Goal: Transaction & Acquisition: Purchase product/service

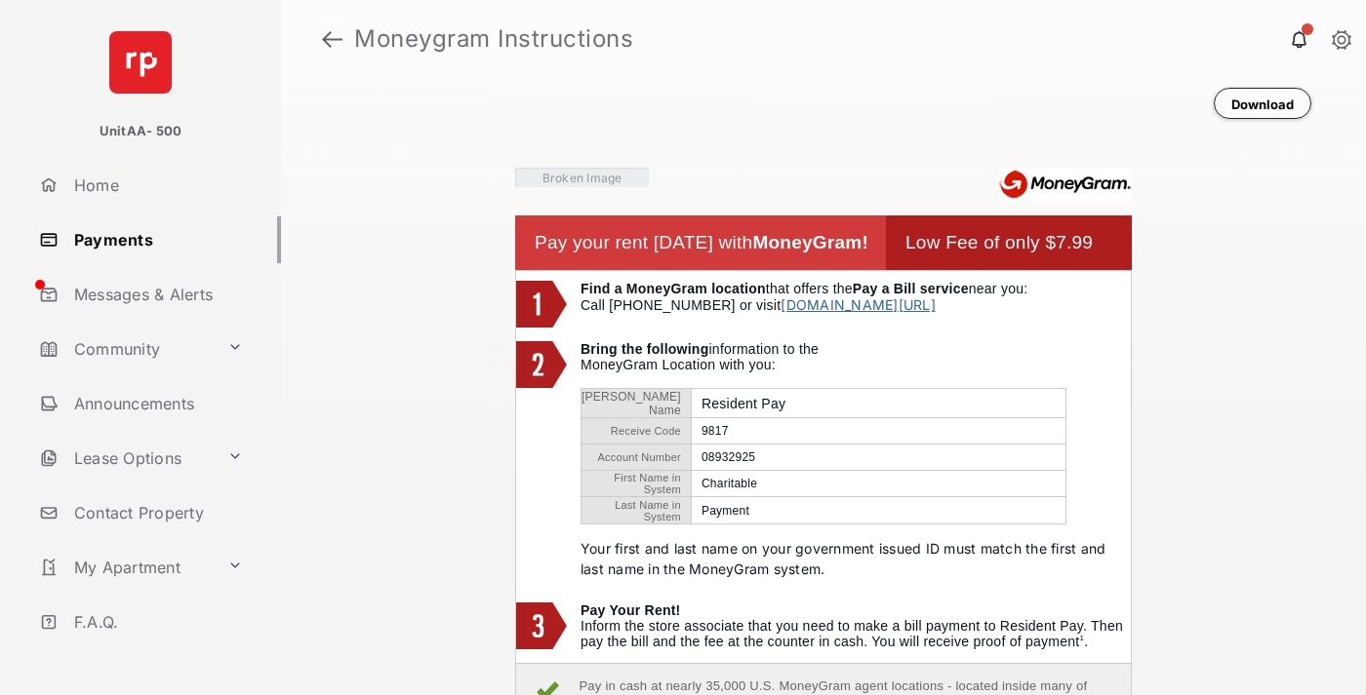
click at [332, 39] on link at bounding box center [332, 39] width 20 height 47
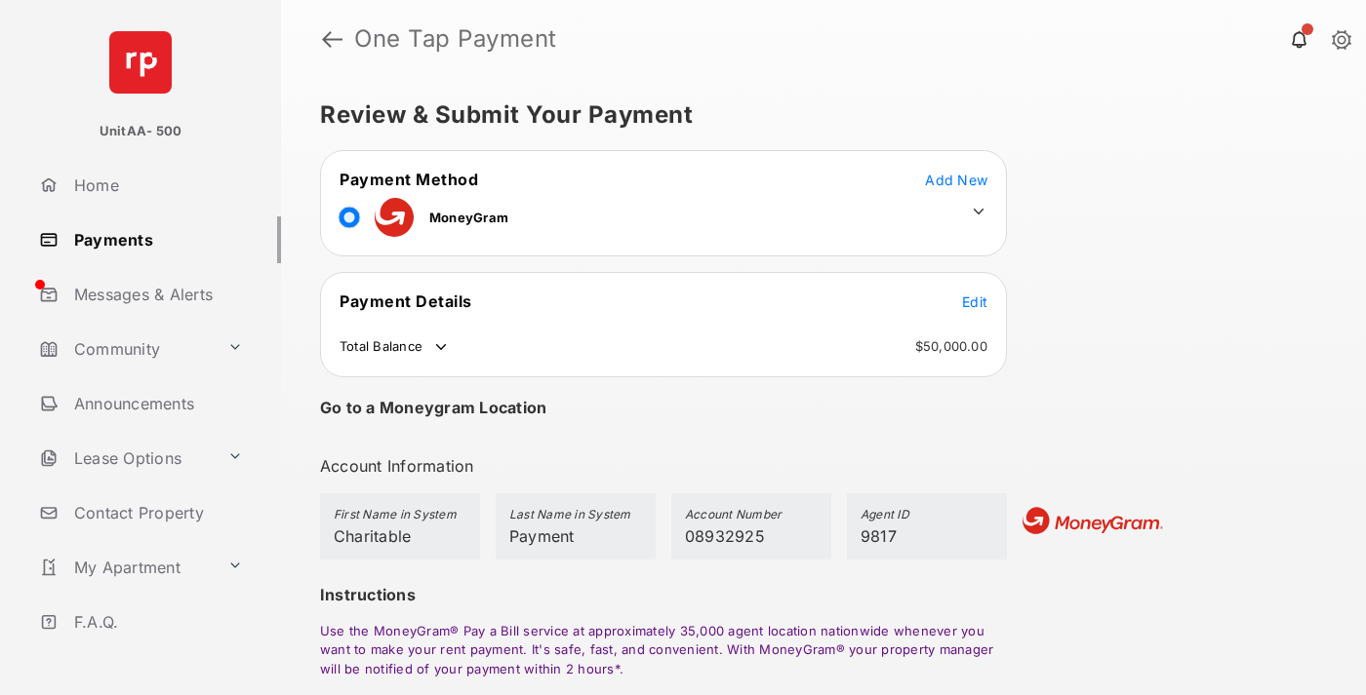
click at [974, 301] on span "Edit" at bounding box center [974, 302] width 25 height 17
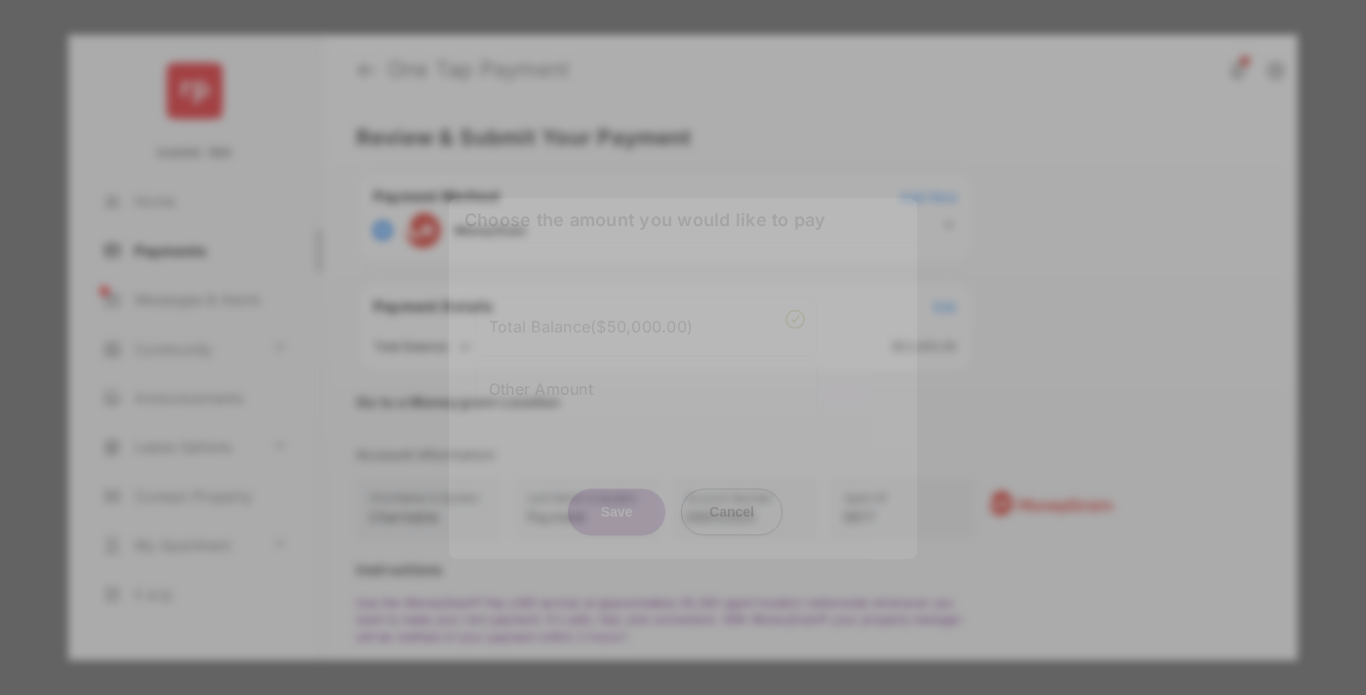
click at [647, 388] on div "Other Amount" at bounding box center [647, 389] width 316 height 33
type input "****"
click at [616, 523] on button "Save" at bounding box center [617, 512] width 98 height 47
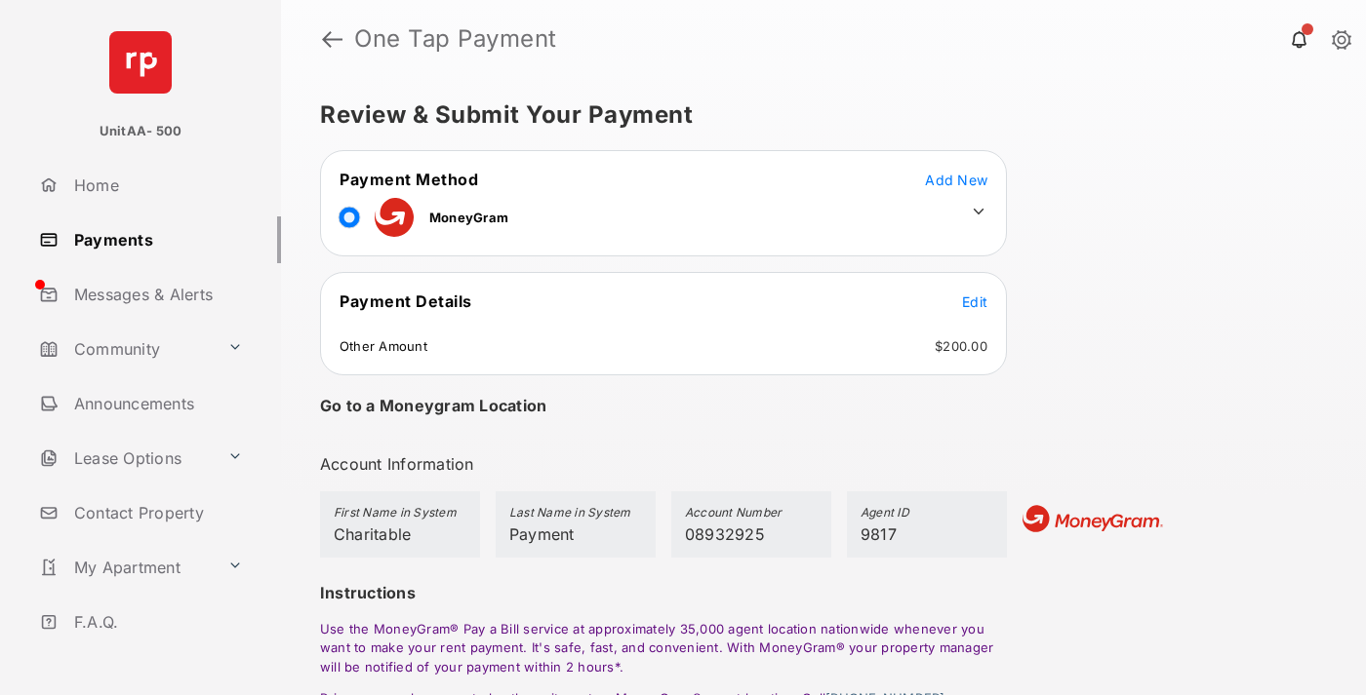
click at [978, 212] on icon at bounding box center [979, 212] width 18 height 18
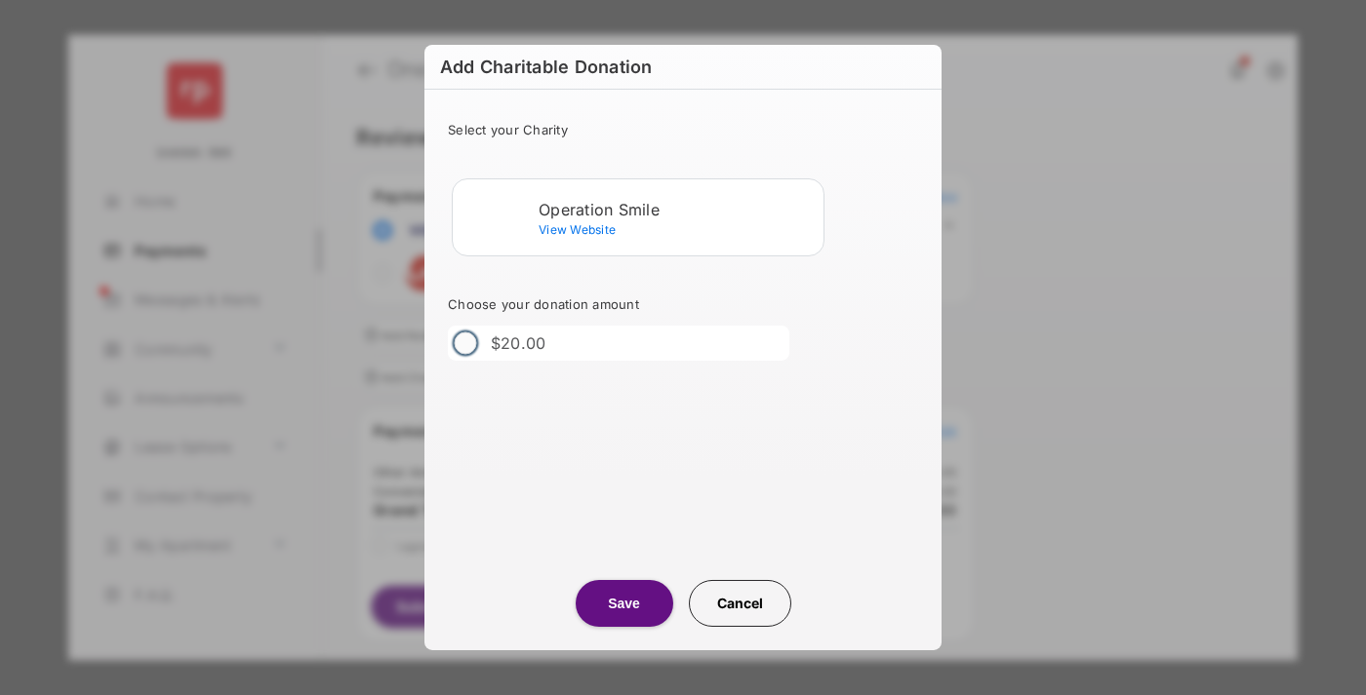
click at [677, 209] on div "Operation Smile" at bounding box center [676, 210] width 277 height 18
click at [623, 604] on button "Save" at bounding box center [624, 603] width 98 height 47
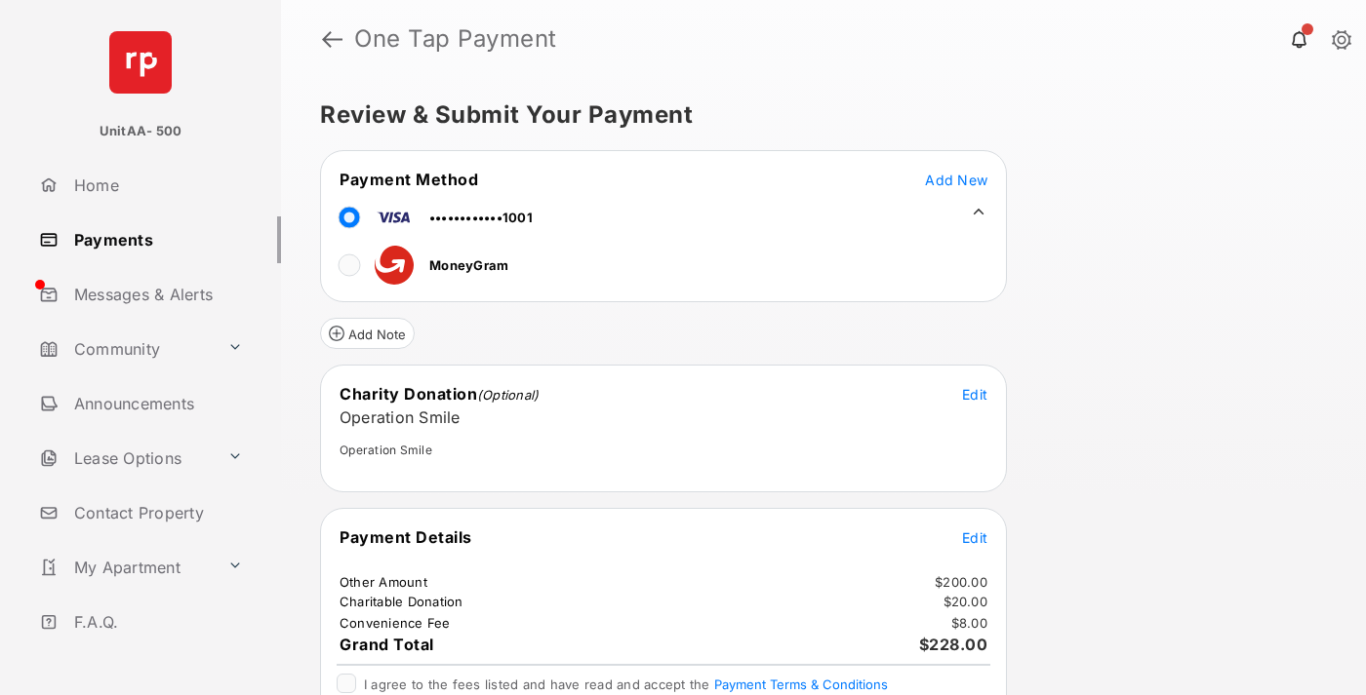
click at [974, 537] on span "Edit" at bounding box center [974, 538] width 25 height 17
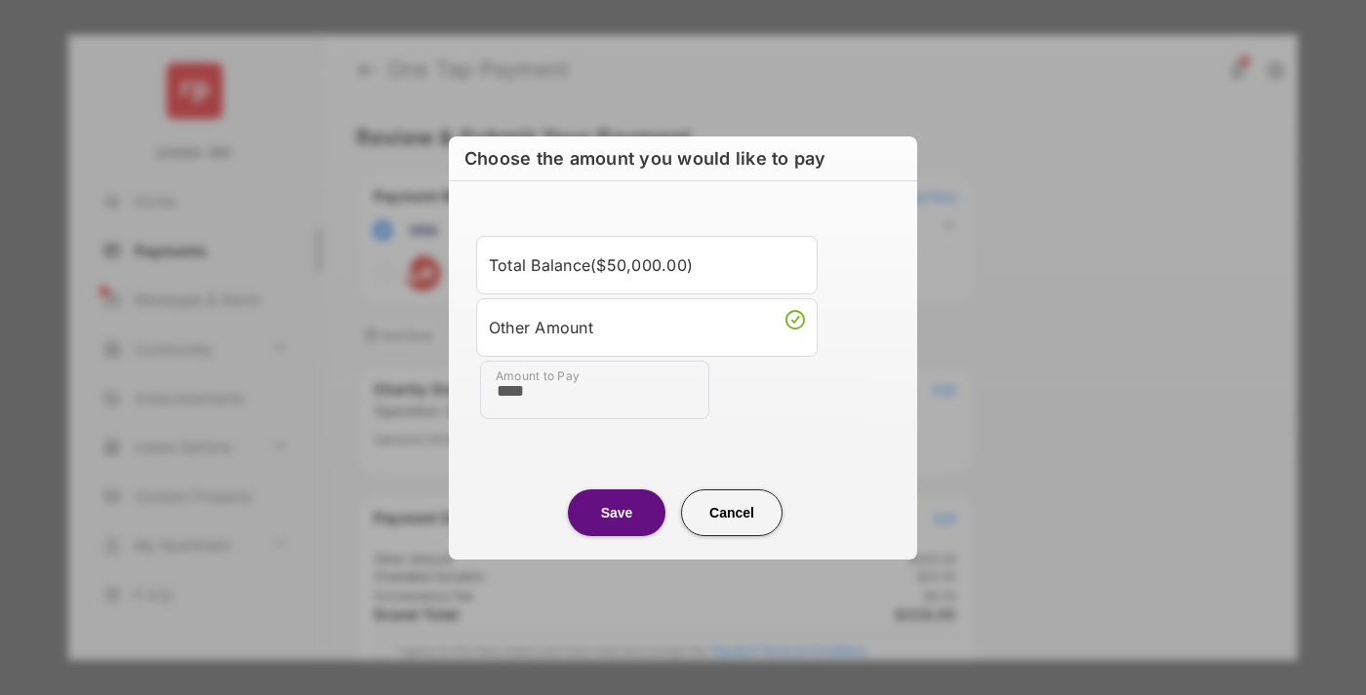
click at [616, 512] on button "Save" at bounding box center [617, 513] width 98 height 47
